Goal: Task Accomplishment & Management: Manage account settings

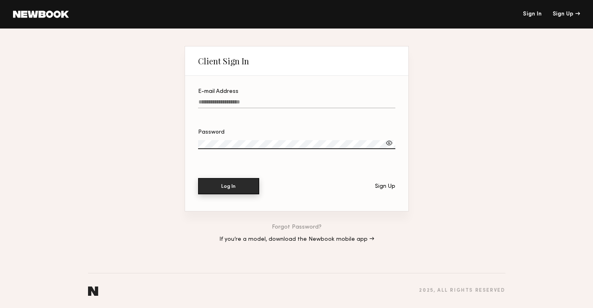
type input "**********"
click at [232, 190] on button "Log In" at bounding box center [228, 186] width 61 height 16
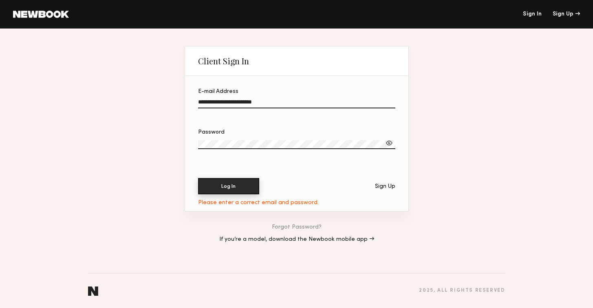
click at [240, 189] on button "Log In" at bounding box center [228, 186] width 61 height 16
click at [389, 144] on div at bounding box center [389, 143] width 8 height 8
